Goal: Task Accomplishment & Management: Manage account settings

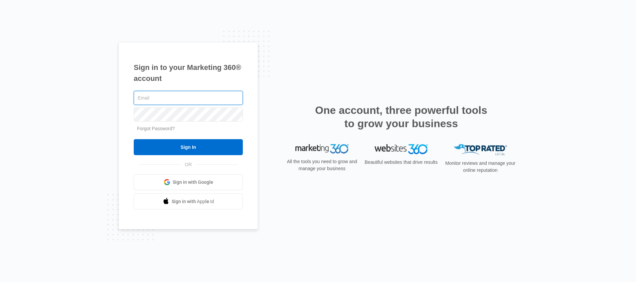
click at [162, 97] on input "text" at bounding box center [188, 98] width 109 height 14
type input "[EMAIL_ADDRESS][DOMAIN_NAME]"
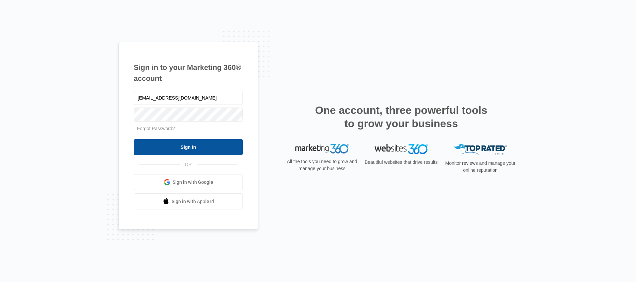
click at [191, 151] on input "Sign In" at bounding box center [188, 147] width 109 height 16
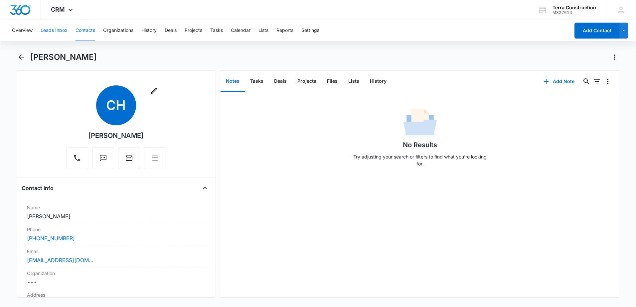
click at [47, 30] on button "Leads Inbox" at bounding box center [54, 30] width 27 height 21
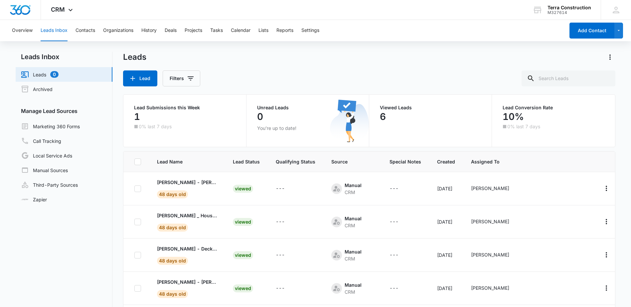
click at [139, 116] on p "1" at bounding box center [137, 116] width 6 height 11
click at [90, 31] on button "Contacts" at bounding box center [86, 30] width 20 height 21
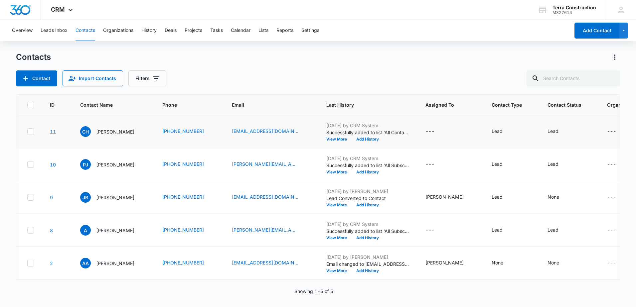
click at [53, 134] on link "11" at bounding box center [53, 132] width 6 height 6
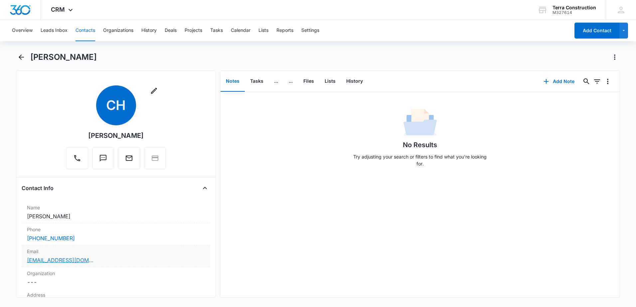
click at [71, 262] on link "herediachris1@gmail.com" at bounding box center [60, 261] width 67 height 8
click at [334, 40] on div "Overview Leads Inbox Contacts Organizations History Deals Projects Tasks Calend…" at bounding box center [289, 30] width 562 height 21
